Goal: Book appointment/travel/reservation

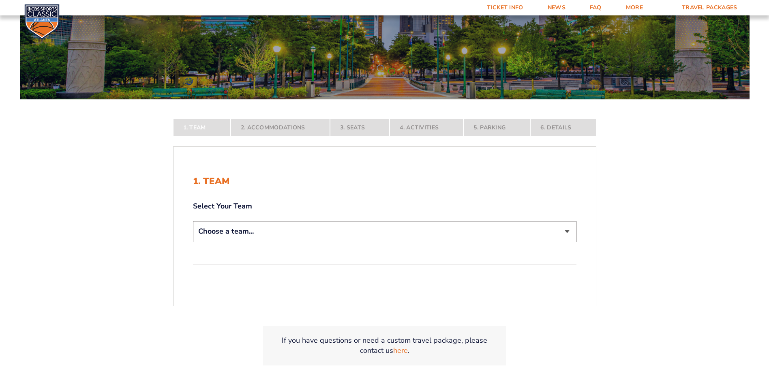
scroll to position [135, 0]
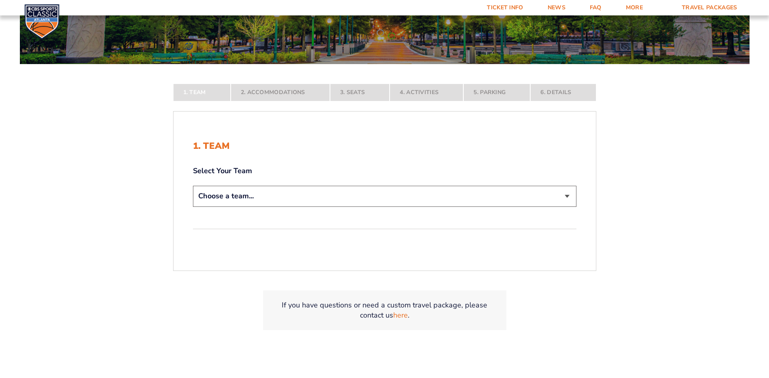
click at [567, 195] on select "Choose a team... [US_STATE] Wildcats [US_STATE] State Buckeyes [US_STATE] Tar H…" at bounding box center [384, 196] width 383 height 21
select select "12956"
click at [193, 206] on select "Choose a team... [US_STATE] Wildcats [US_STATE] State Buckeyes [US_STATE] Tar H…" at bounding box center [384, 196] width 383 height 21
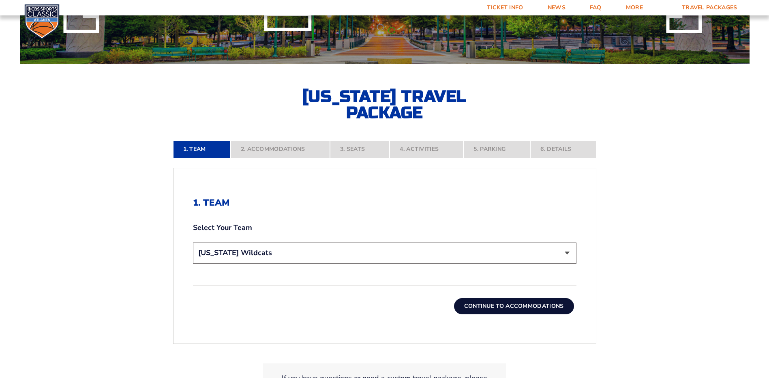
click at [513, 304] on button "Continue To Accommodations" at bounding box center [514, 306] width 120 height 16
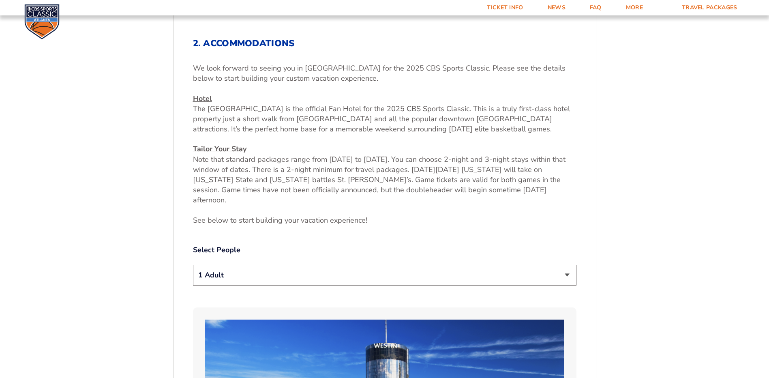
scroll to position [314, 0]
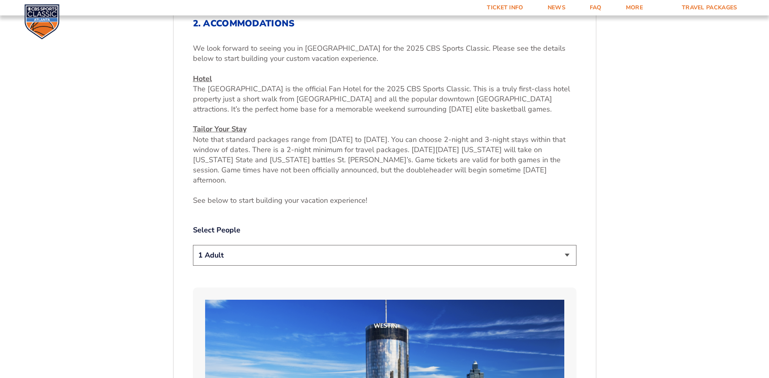
click at [566, 246] on select "1 Adult 2 Adults 3 Adults 4 Adults 2 Adults + 1 Child 2 Adults + 2 Children 2 A…" at bounding box center [384, 255] width 383 height 21
select select "2 Adults"
click at [193, 245] on select "1 Adult 2 Adults 3 Adults 4 Adults 2 Adults + 1 Child 2 Adults + 2 Children 2 A…" at bounding box center [384, 255] width 383 height 21
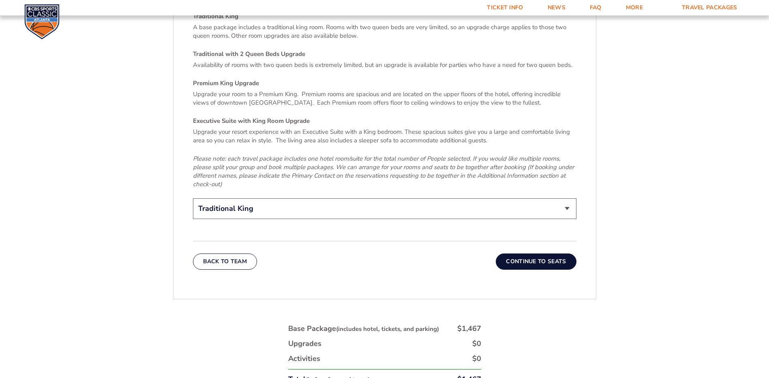
scroll to position [1260, 0]
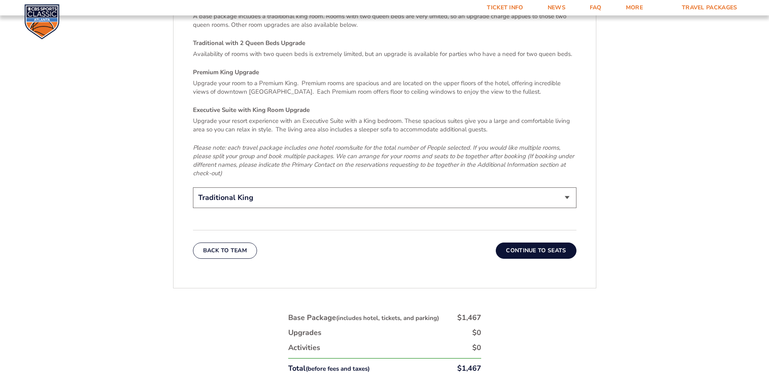
click at [542, 242] on button "Continue To Seats" at bounding box center [536, 250] width 80 height 16
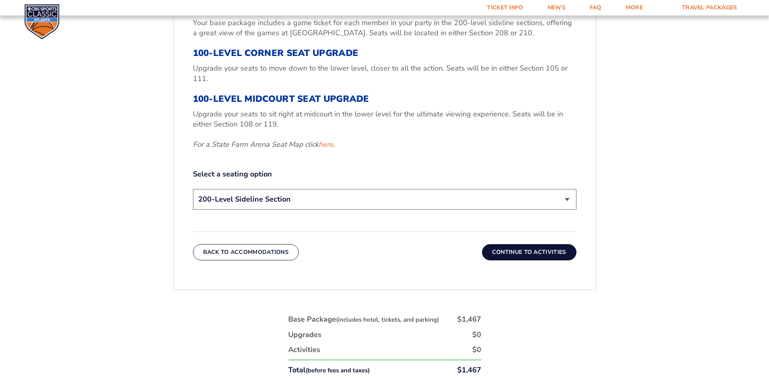
scroll to position [381, 0]
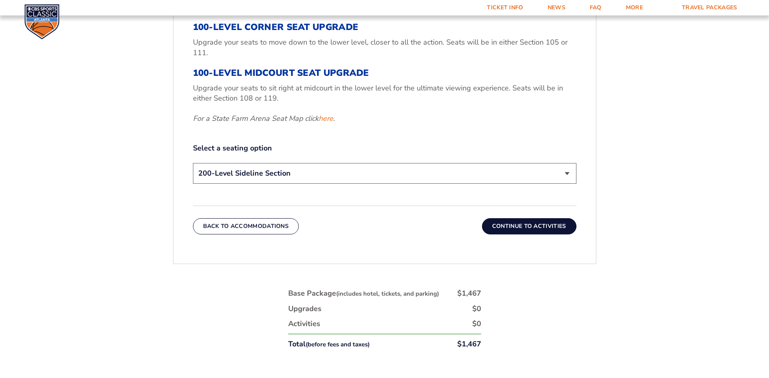
click at [567, 172] on select "200-Level Sideline Section 100-Level Corner Seat Upgrade (+$120 per person) 100…" at bounding box center [384, 173] width 383 height 21
click at [540, 225] on button "Continue To Activities" at bounding box center [529, 226] width 94 height 16
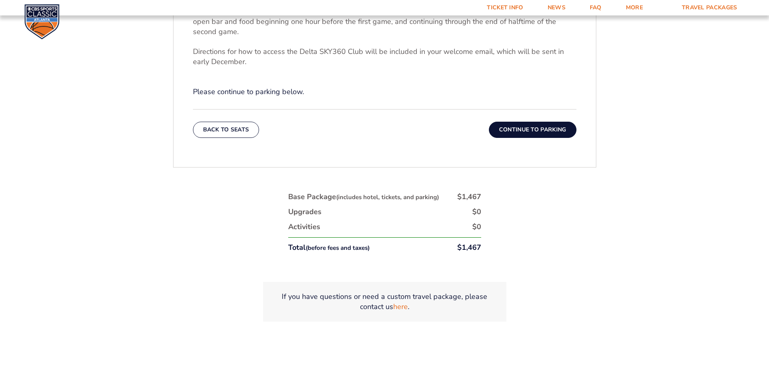
click at [535, 129] on button "Continue To Parking" at bounding box center [533, 130] width 88 height 16
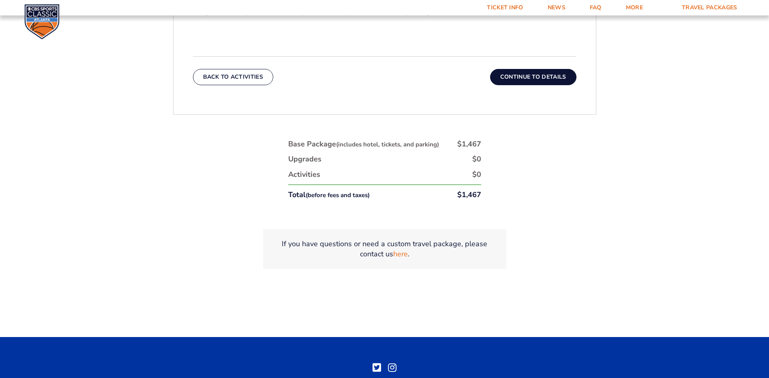
scroll to position [314, 0]
